Goal: Task Accomplishment & Management: Use online tool/utility

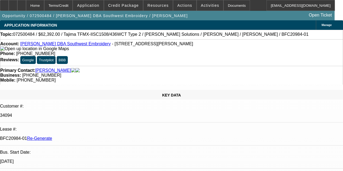
select select "4"
select select "0.2"
select select "2"
select select "0.1"
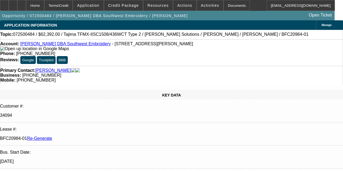
select select "4"
click at [22, 4] on icon at bounding box center [22, 4] width 0 height 0
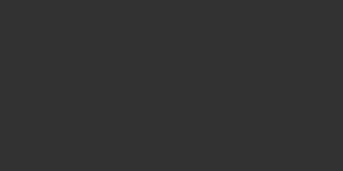
select select "4"
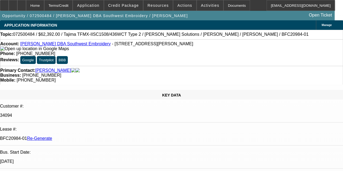
select select "0.2"
select select "2"
select select "0.1"
select select "4"
